Goal: Check status: Check status

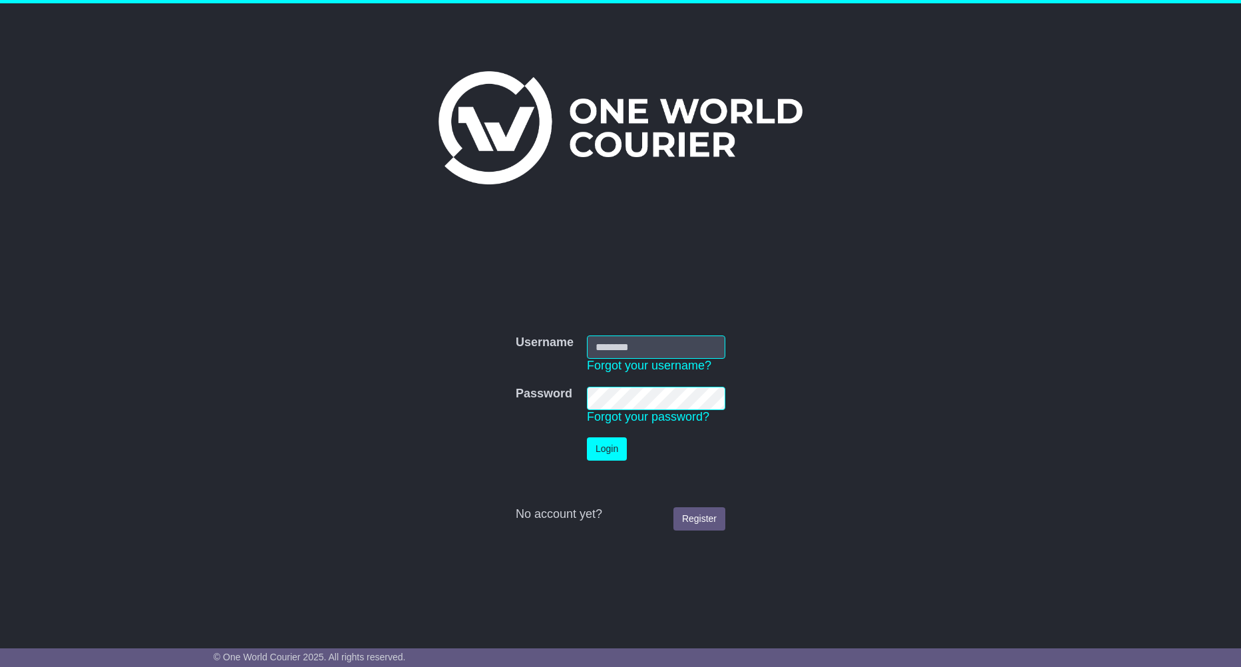
type input "**********"
click at [615, 456] on button "Login" at bounding box center [607, 448] width 40 height 23
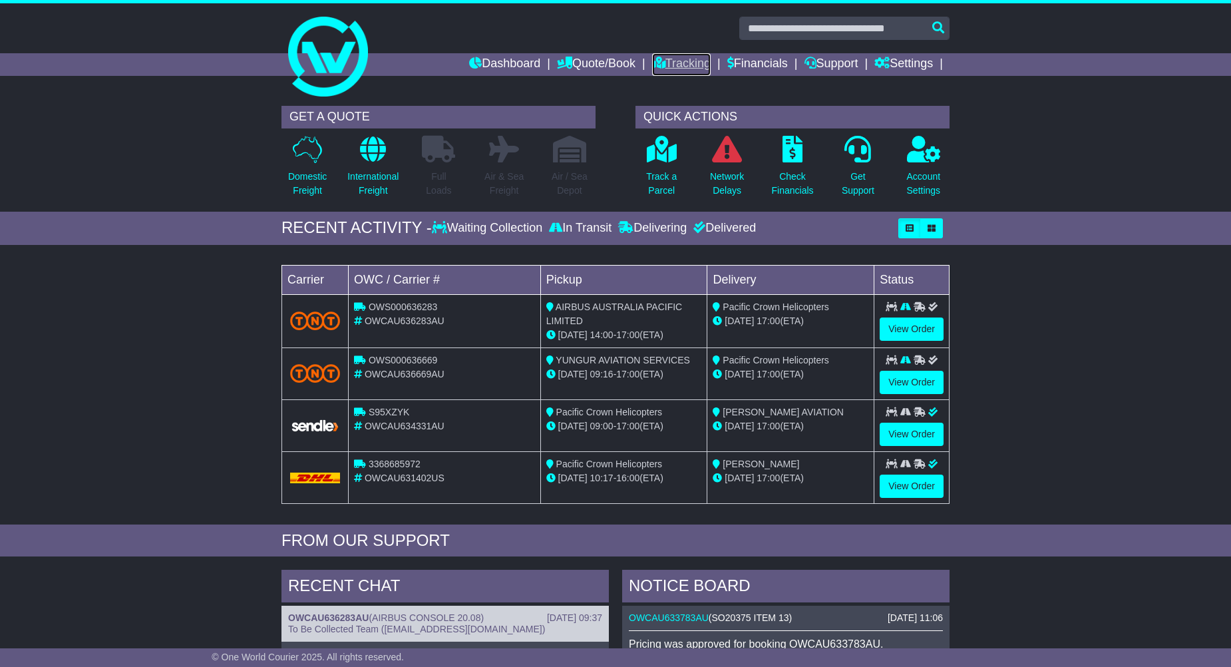
click at [680, 64] on link "Tracking" at bounding box center [681, 64] width 59 height 23
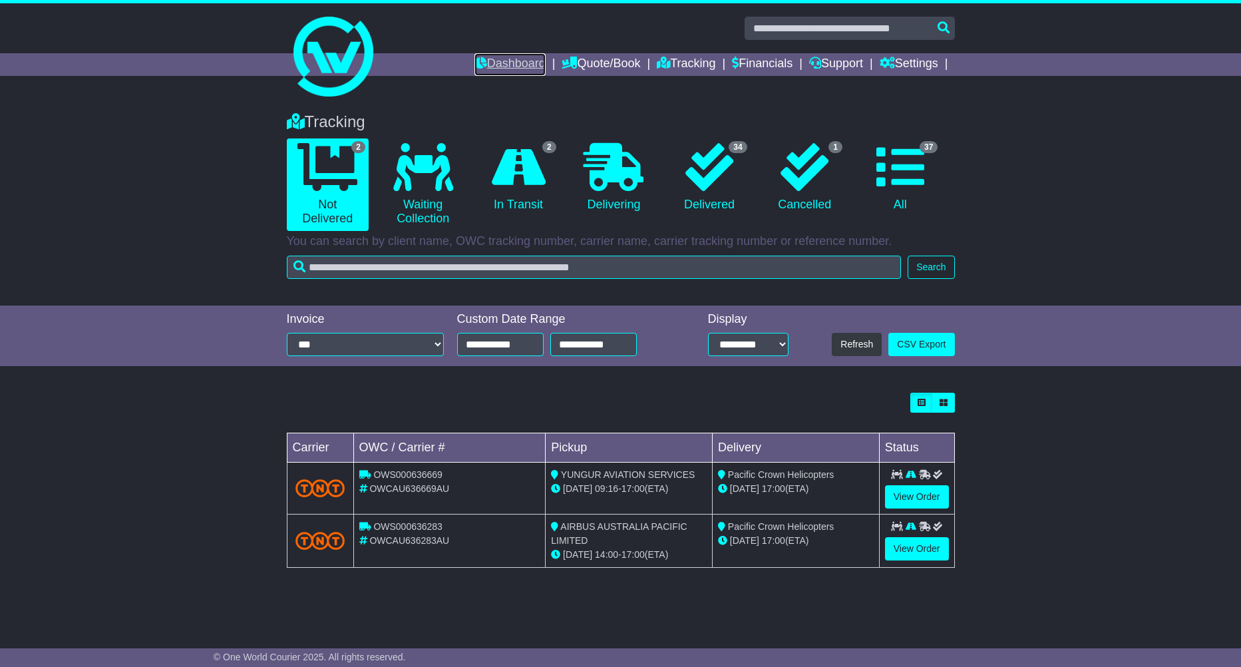
click at [503, 68] on link "Dashboard" at bounding box center [509, 64] width 71 height 23
